Goal: Use online tool/utility: Utilize a website feature to perform a specific function

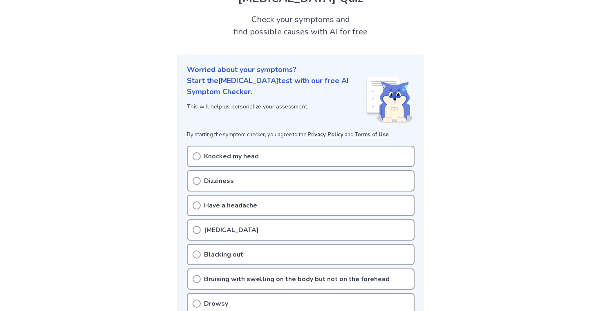
scroll to position [45, 0]
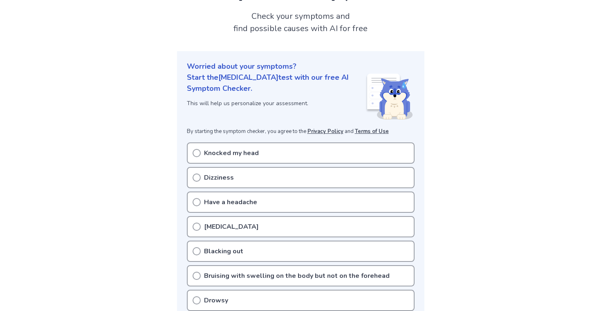
click at [197, 147] on div "Knocked my head" at bounding box center [301, 152] width 228 height 21
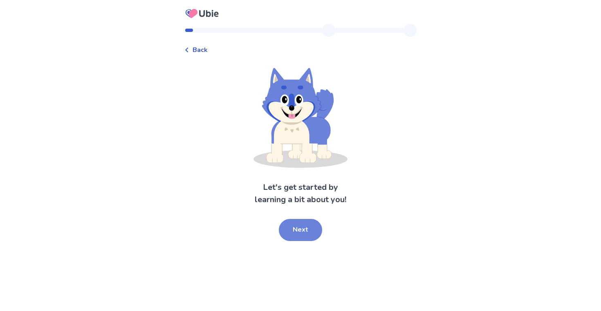
click at [307, 234] on button "Next" at bounding box center [300, 230] width 43 height 22
